Goal: Find specific page/section: Find specific page/section

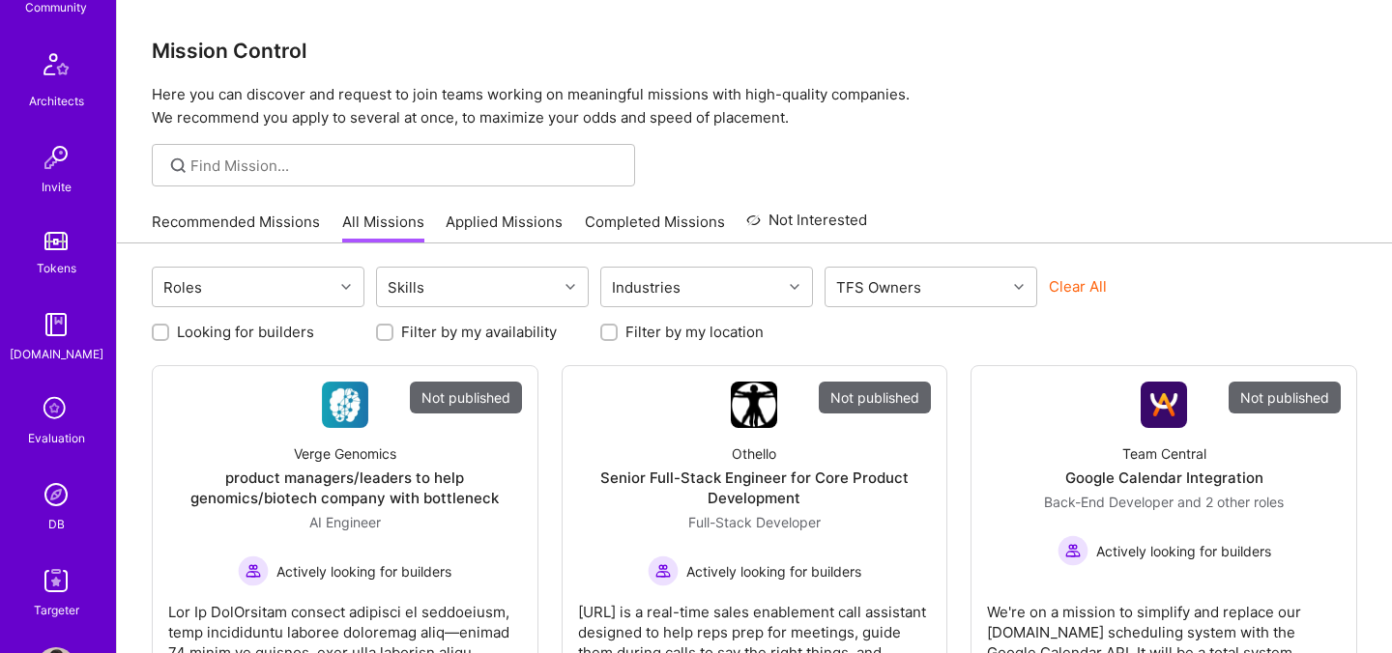
scroll to position [580, 0]
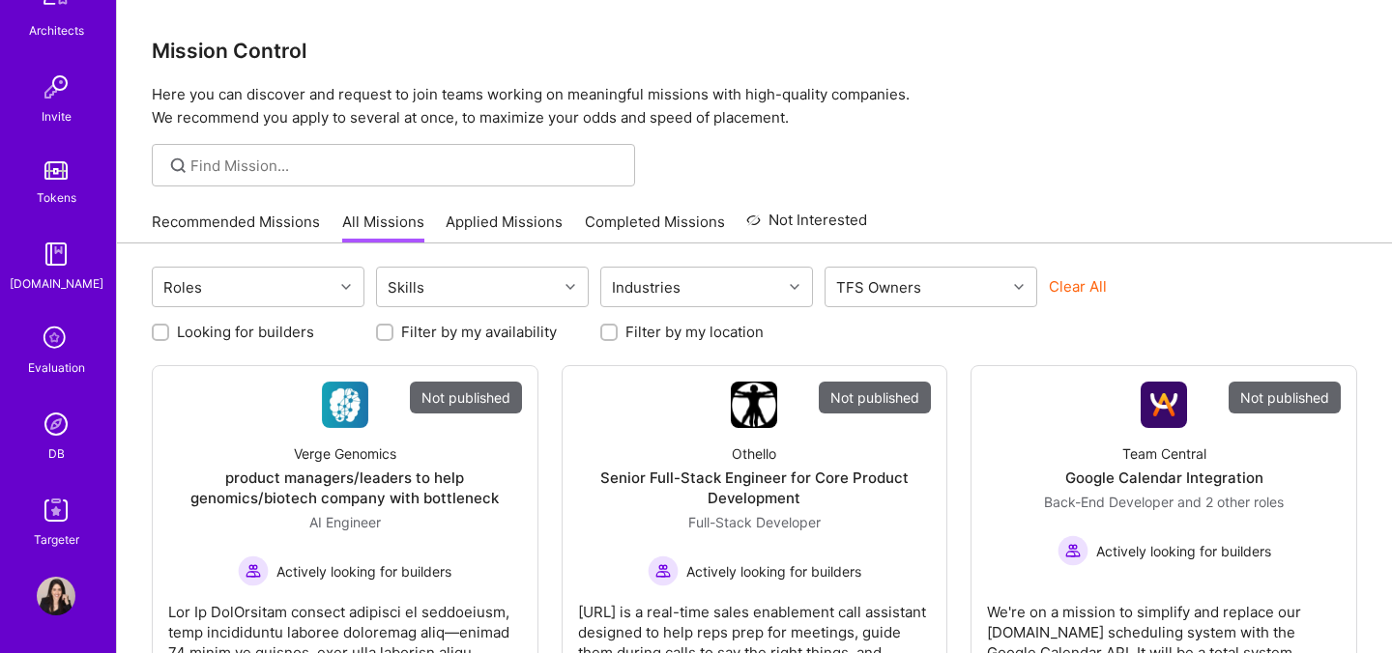
click at [60, 375] on div "Evaluation" at bounding box center [56, 368] width 57 height 20
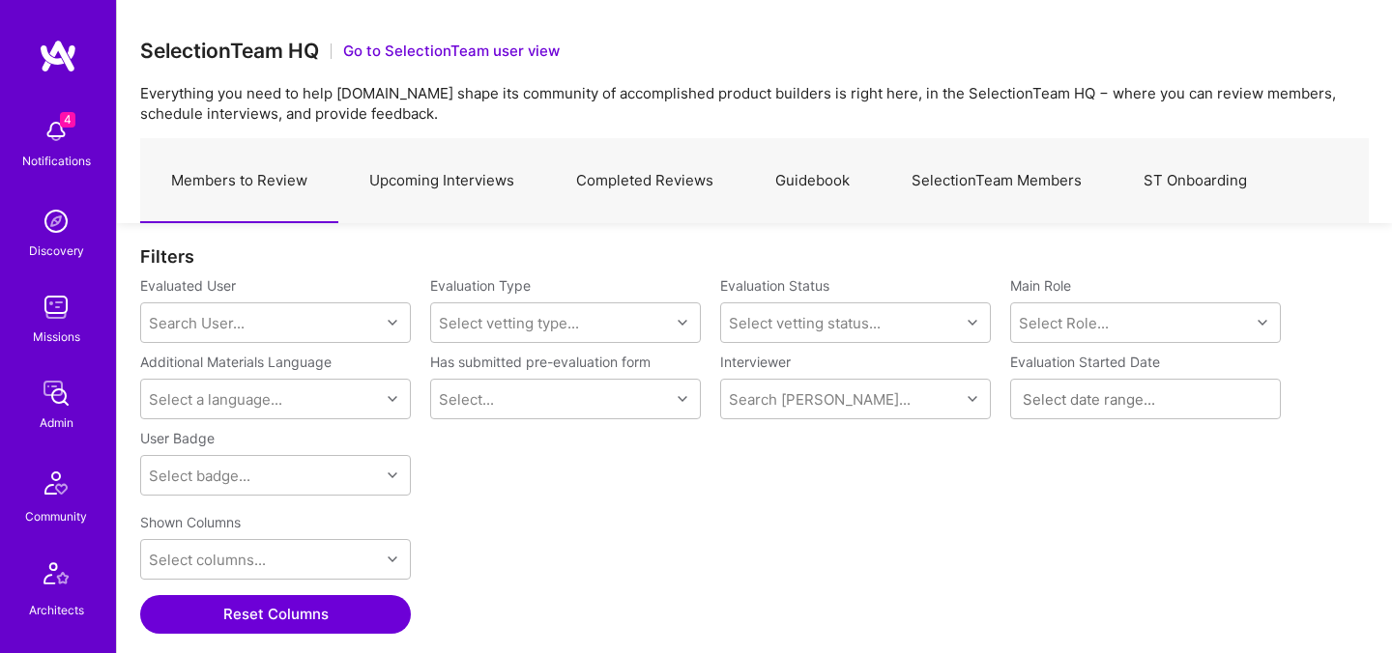
scroll to position [450, 1228]
click at [419, 190] on link "Upcoming Interviews" at bounding box center [441, 181] width 207 height 84
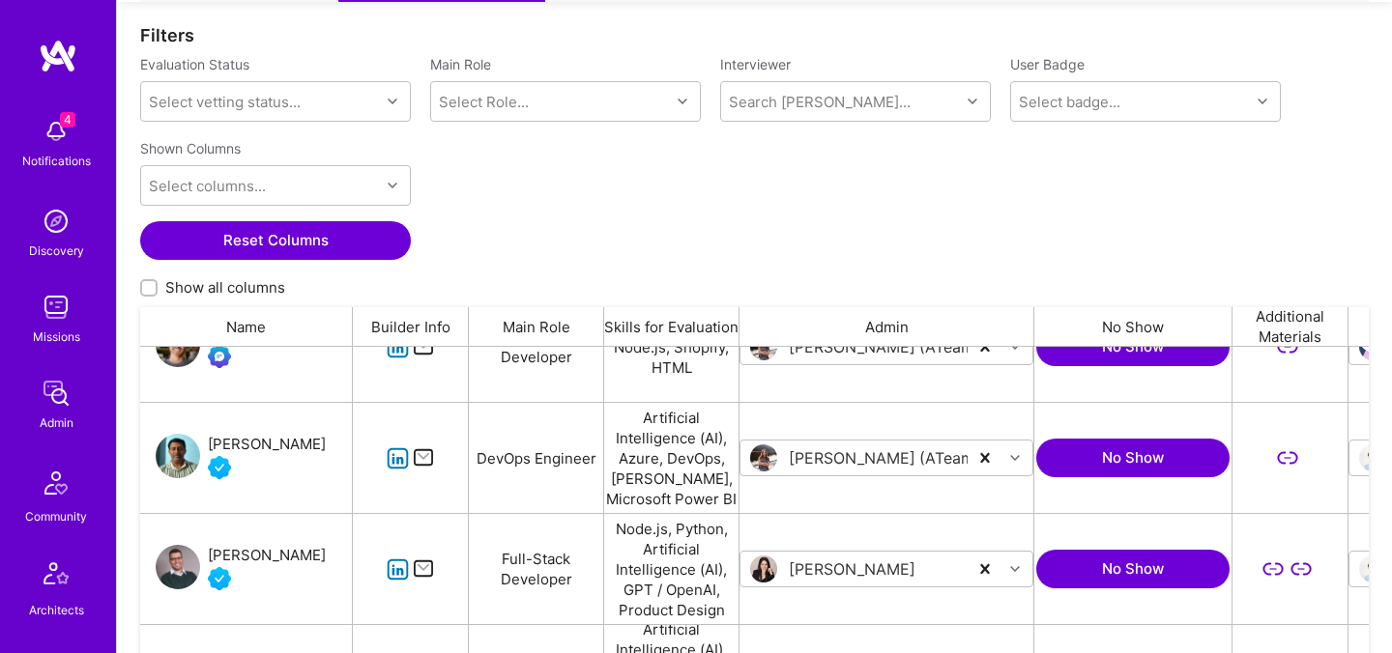
scroll to position [501, 0]
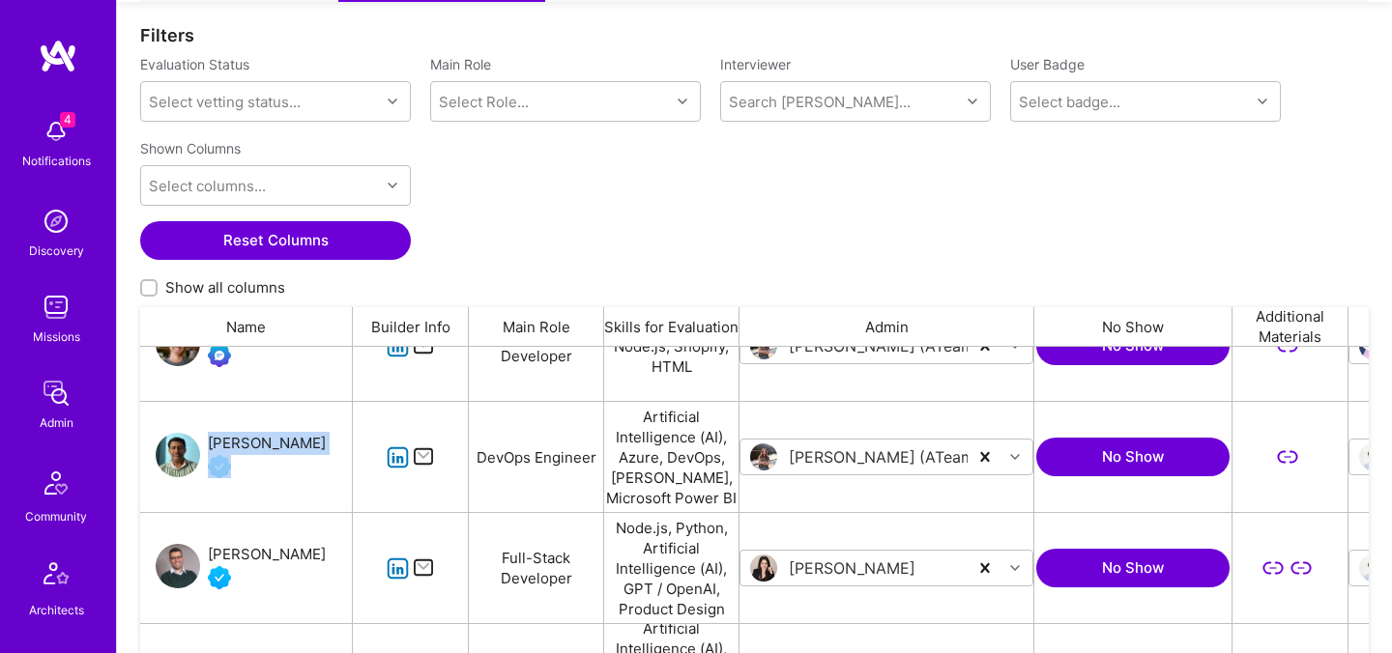
drag, startPoint x: 317, startPoint y: 444, endPoint x: 211, endPoint y: 443, distance: 106.3
click at [211, 443] on div "[PERSON_NAME]" at bounding box center [246, 457] width 213 height 110
copy div "[PERSON_NAME]"
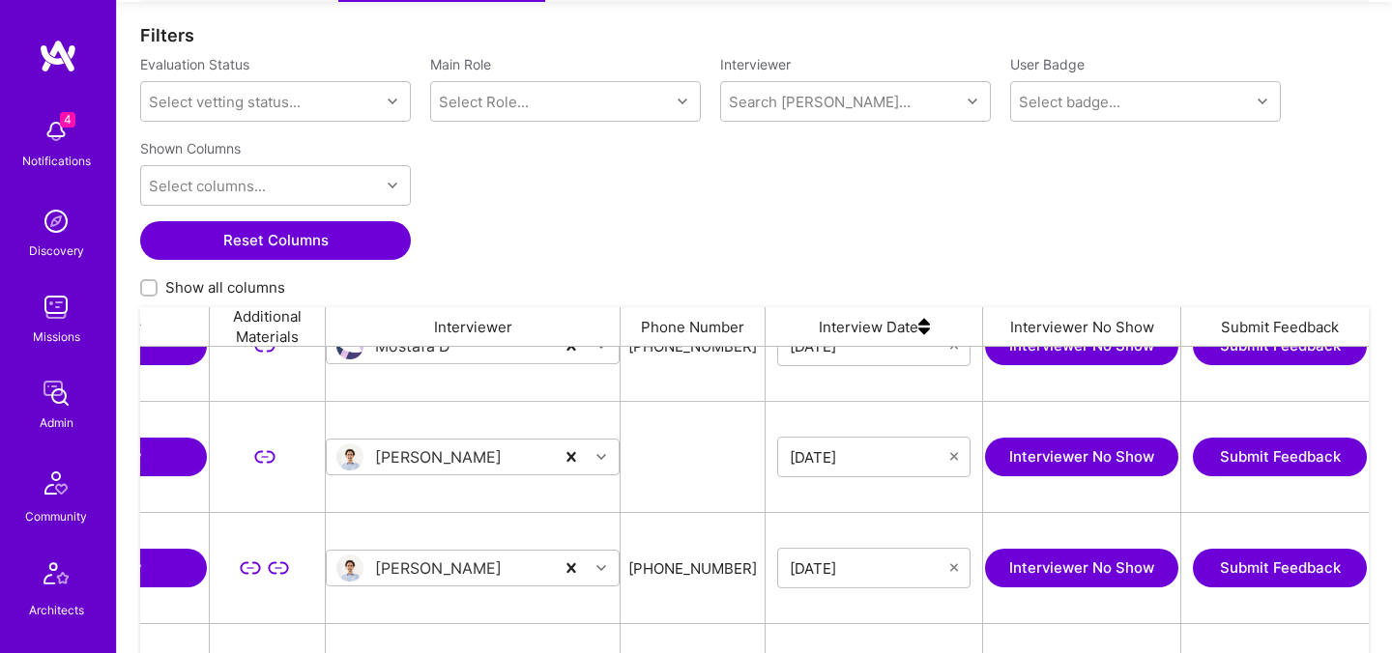
scroll to position [0, 1035]
